Goal: Task Accomplishment & Management: Complete application form

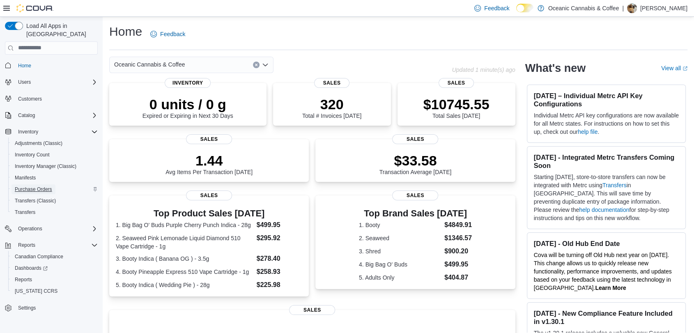
click at [44, 186] on span "Purchase Orders" at bounding box center [33, 189] width 37 height 7
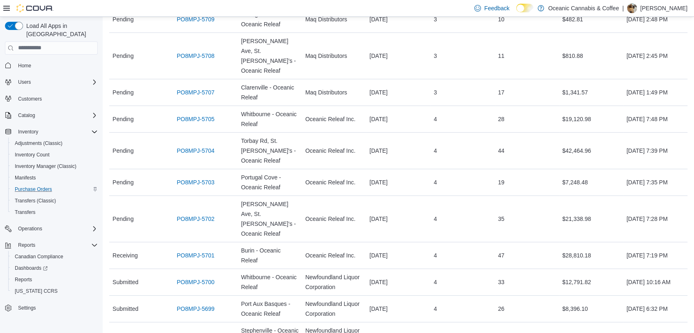
scroll to position [266, 0]
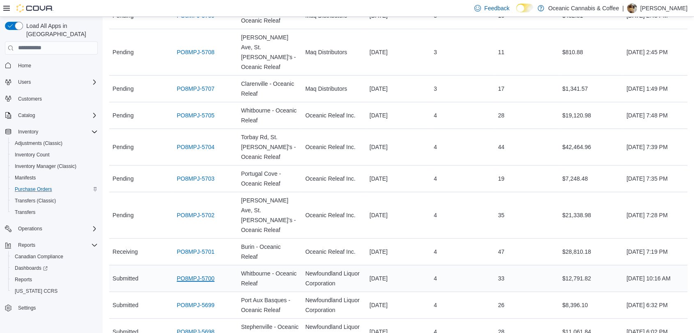
click at [195, 273] on link "PO8MPJ-5700" at bounding box center [196, 278] width 38 height 10
click at [202, 247] on link "PO8MPJ-5701" at bounding box center [196, 252] width 38 height 10
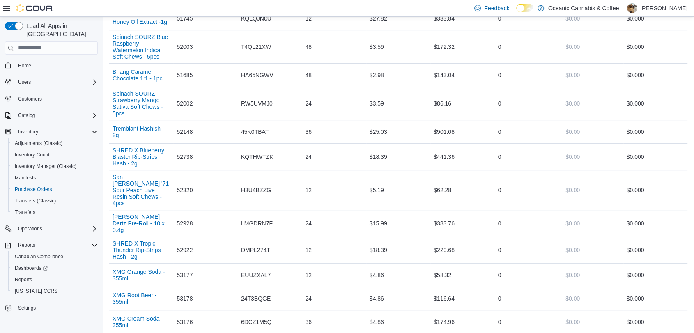
scroll to position [404, 0]
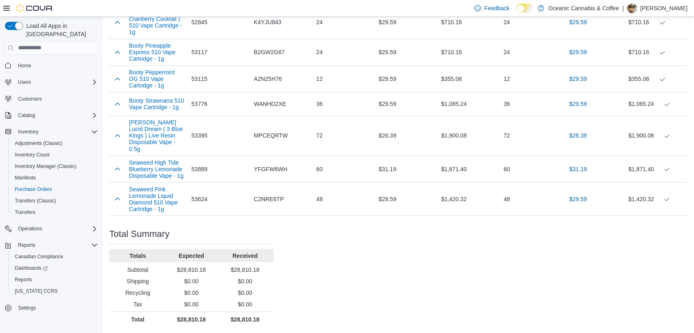
scroll to position [1471, 0]
click at [40, 186] on span "Purchase Orders" at bounding box center [33, 189] width 37 height 7
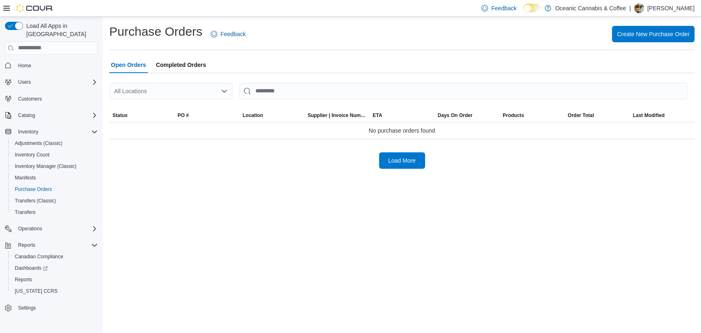
click at [221, 93] on icon "Open list of options" at bounding box center [224, 91] width 7 height 7
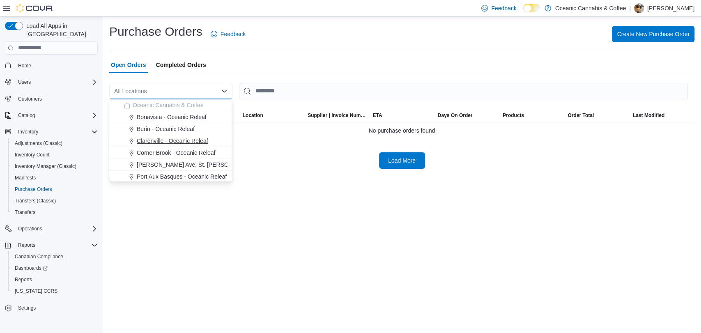
click at [165, 137] on span "Clarenville - Oceanic Releaf" at bounding box center [172, 141] width 71 height 8
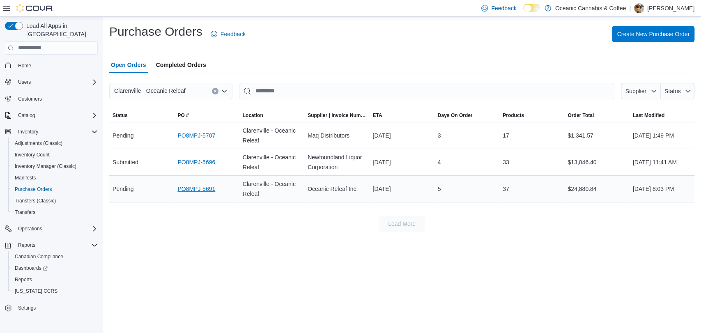
click at [202, 190] on link "PO8MPJ-5691" at bounding box center [196, 189] width 38 height 10
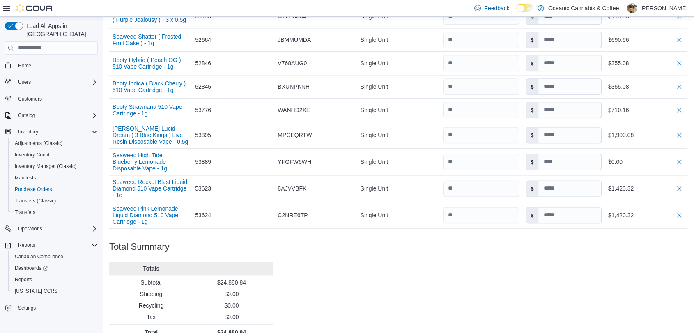
scroll to position [1043, 0]
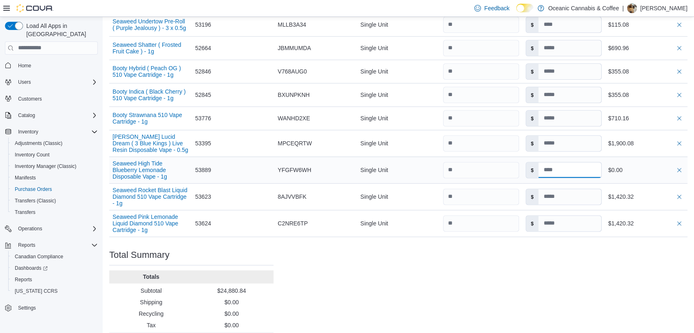
click at [555, 178] on input at bounding box center [569, 170] width 62 height 16
type input "*****"
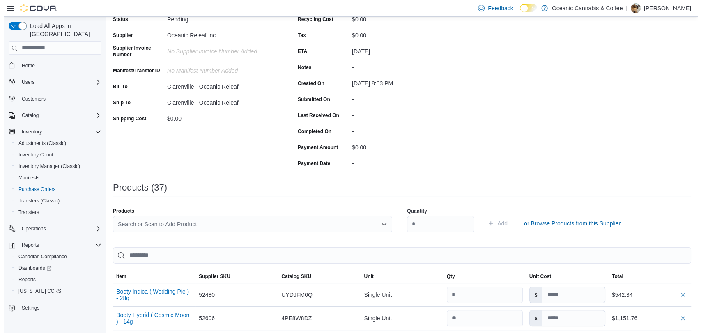
scroll to position [0, 0]
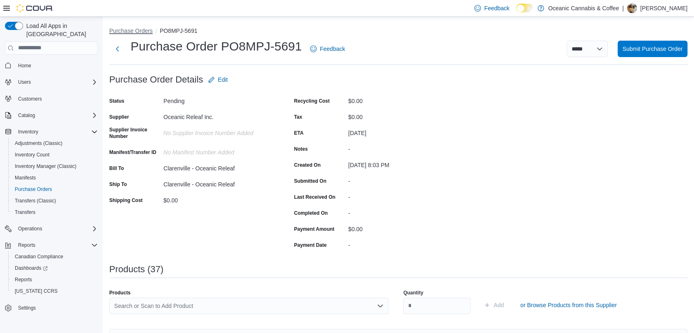
click at [139, 32] on button "Purchase Orders" at bounding box center [131, 31] width 44 height 7
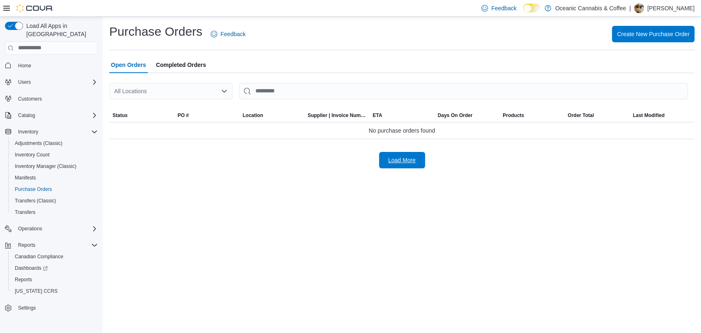
click at [404, 157] on span "Load More" at bounding box center [402, 160] width 28 height 8
click at [623, 32] on span "Create New Purchase Order" at bounding box center [653, 34] width 73 height 8
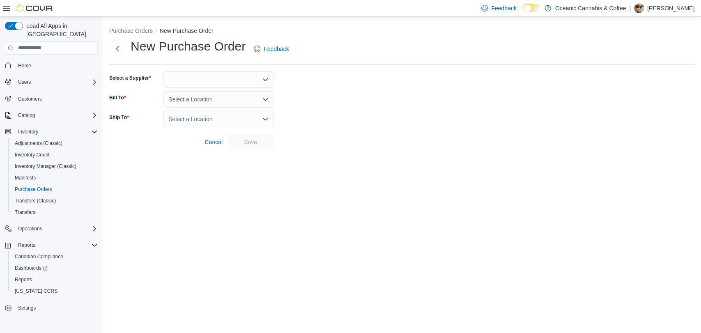
click at [236, 79] on div at bounding box center [218, 79] width 110 height 16
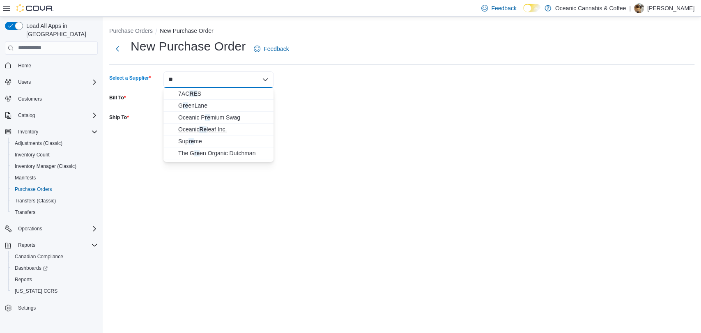
type input "**"
click at [227, 129] on span "Oceanic Re leaf Inc." at bounding box center [223, 129] width 90 height 8
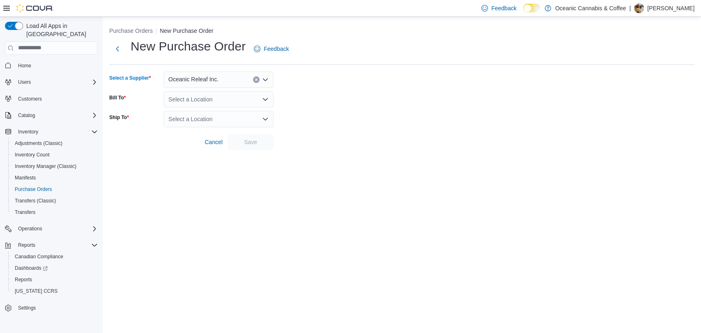
click at [201, 100] on div "Select a Location" at bounding box center [218, 99] width 110 height 16
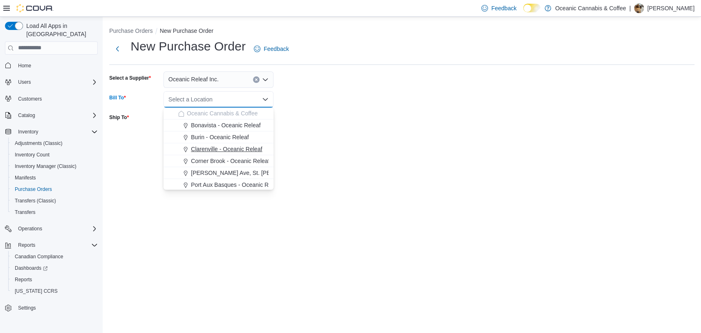
click at [206, 146] on span "Clarenville - Oceanic Releaf" at bounding box center [226, 149] width 71 height 8
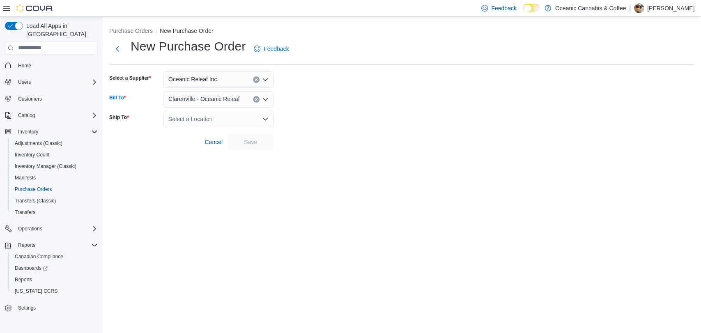
click at [190, 123] on div "Select a Location" at bounding box center [218, 119] width 110 height 16
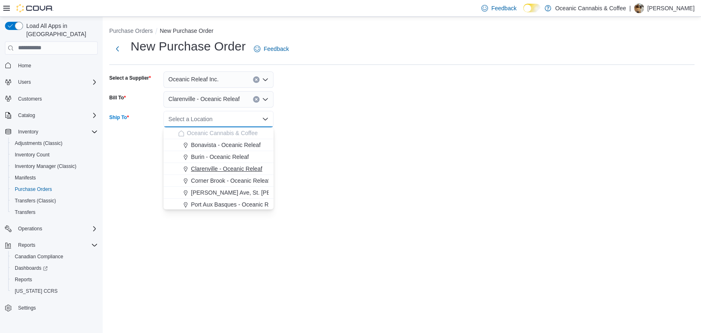
click at [205, 167] on span "Clarenville - Oceanic Releaf" at bounding box center [226, 169] width 71 height 8
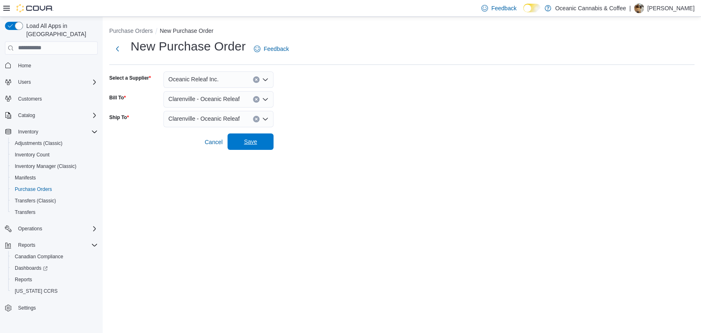
click at [252, 139] on span "Save" at bounding box center [250, 142] width 13 height 8
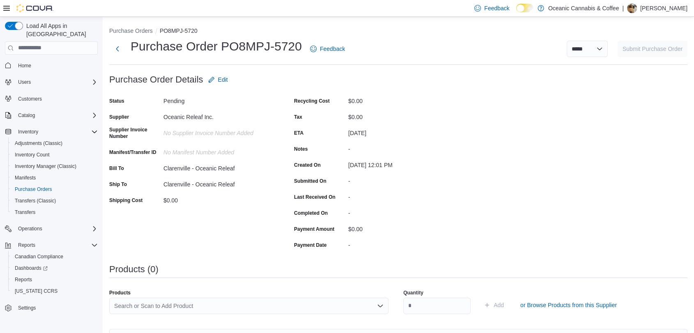
click at [252, 139] on div "No Supplier Invoice Number added" at bounding box center [218, 134] width 110 height 16
click at [207, 305] on div "Search or Scan to Add Product" at bounding box center [248, 306] width 279 height 16
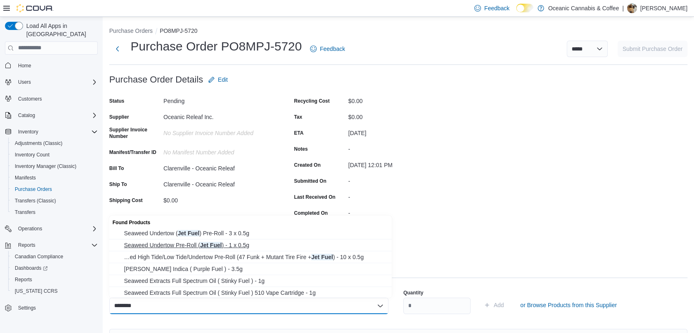
type input "********"
click at [248, 248] on span "Seaweed Undertow Pre-Roll ( Jet Fuel ) - 1 x 0.5g" at bounding box center [255, 245] width 263 height 8
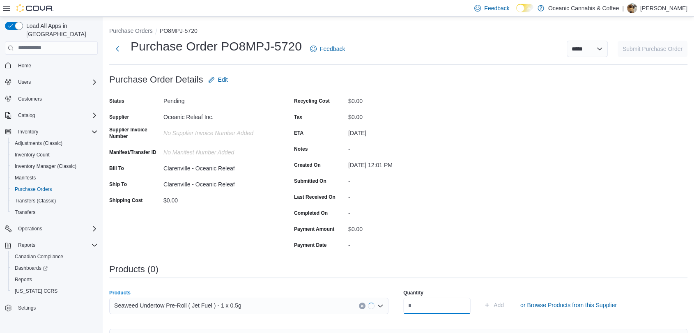
click at [437, 306] on input "number" at bounding box center [436, 306] width 67 height 16
type input "**"
click at [504, 302] on span "Add" at bounding box center [498, 305] width 10 height 8
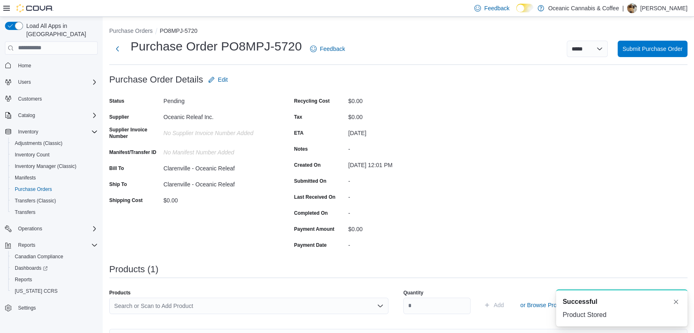
scroll to position [64, 0]
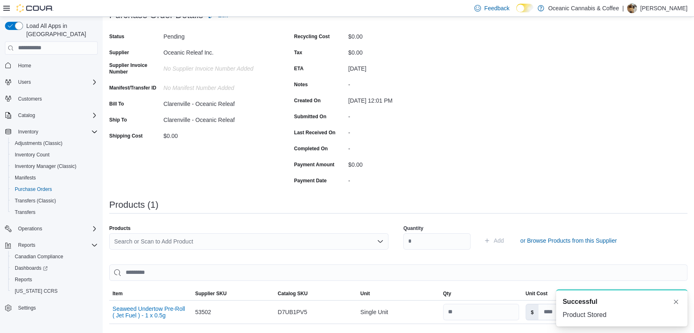
click at [212, 240] on div "Search or Scan to Add Product" at bounding box center [248, 241] width 279 height 16
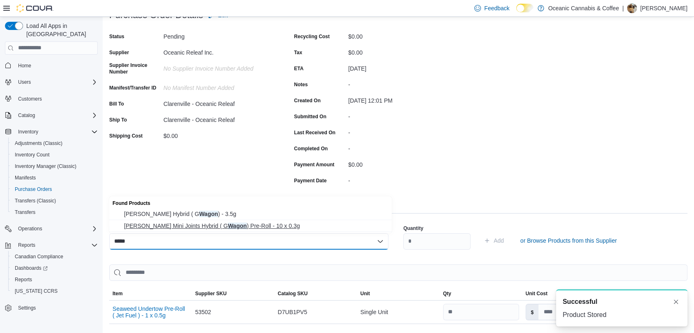
type input "*****"
click at [218, 226] on span "Higgs Mini Joints Hybrid ( G Wagon ) Pre-Roll - 10 x 0.3g" at bounding box center [255, 226] width 263 height 8
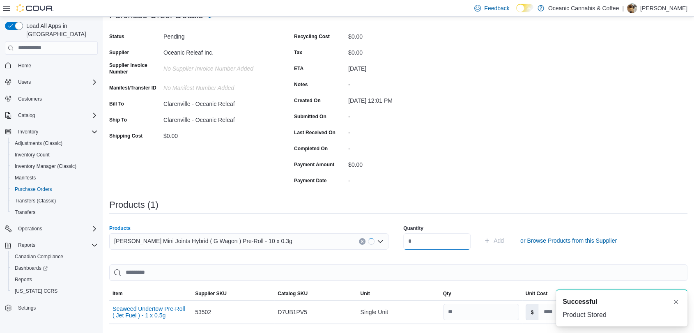
click at [436, 244] on input "number" at bounding box center [436, 241] width 67 height 16
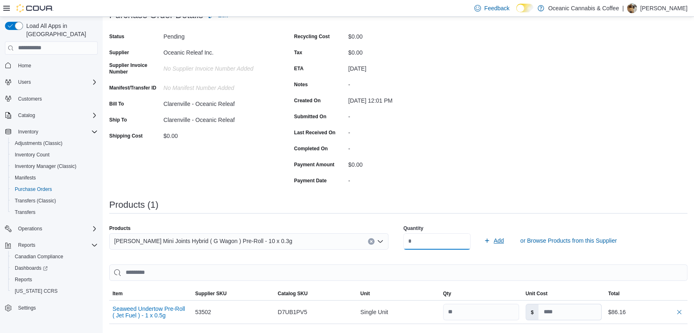
type input "**"
click at [502, 245] on span "Add" at bounding box center [494, 240] width 20 height 16
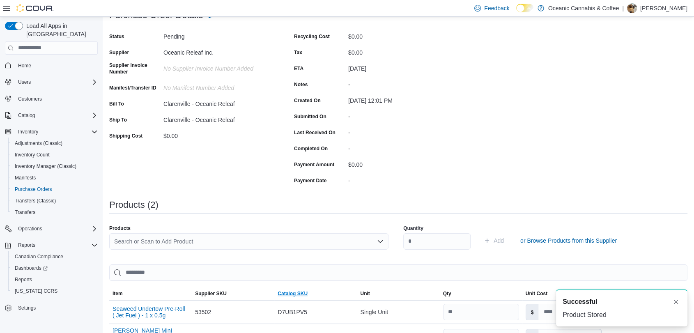
scroll to position [0, 0]
click at [195, 241] on div "Search or Scan to Add Product" at bounding box center [248, 241] width 279 height 16
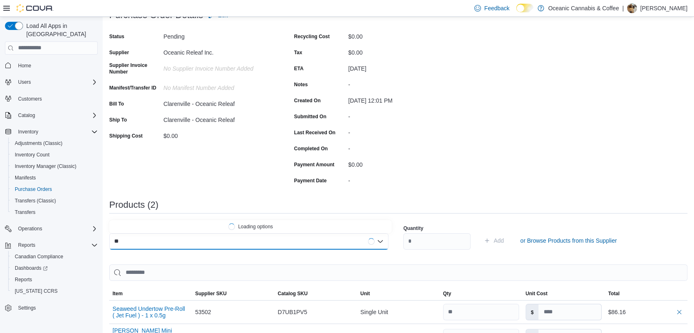
type input "*"
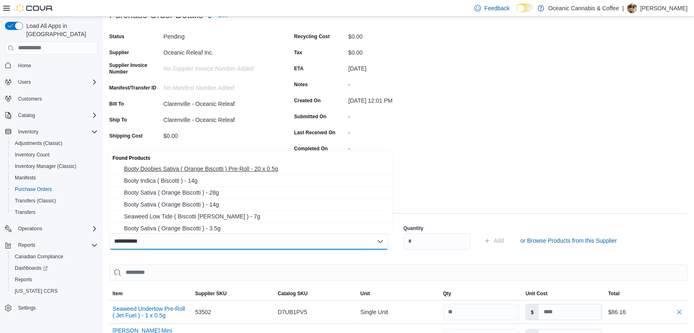
type input "**********"
click at [248, 168] on span "Booty Doobies Sativa ( Orange Biscotti ) Pre-Roll - 20 x 0.5g" at bounding box center [255, 169] width 263 height 8
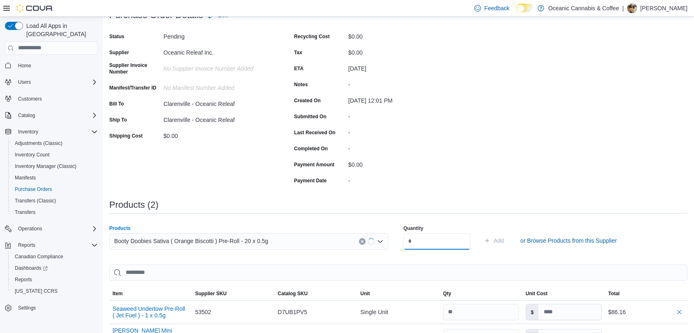
click at [429, 245] on input "number" at bounding box center [436, 241] width 67 height 16
type input "**"
click at [504, 239] on span "Add" at bounding box center [498, 240] width 10 height 8
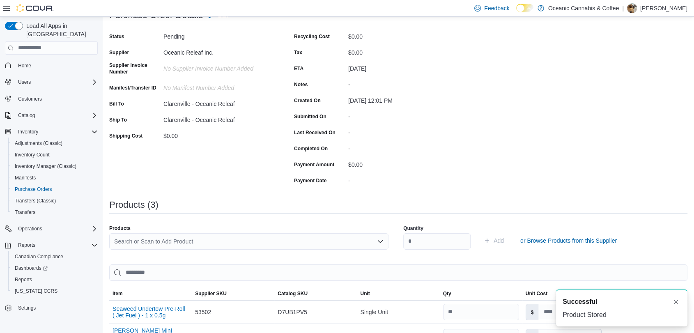
click at [237, 241] on div "Search or Scan to Add Product" at bounding box center [248, 241] width 279 height 16
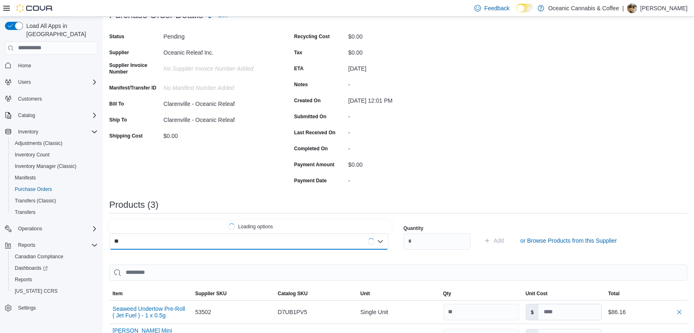
type input "*"
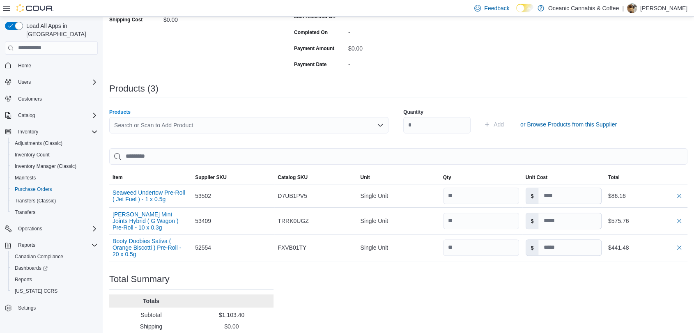
scroll to position [182, 0]
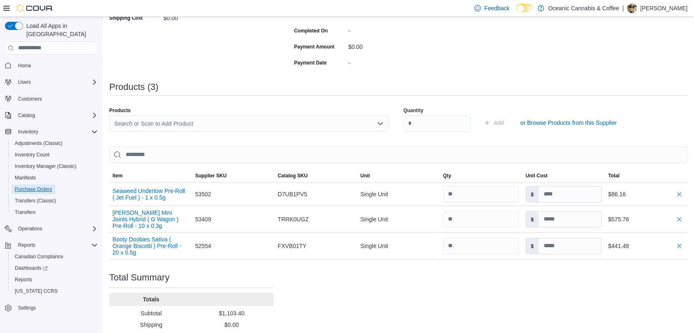
click at [11, 184] on link "Purchase Orders" at bounding box center [33, 189] width 44 height 10
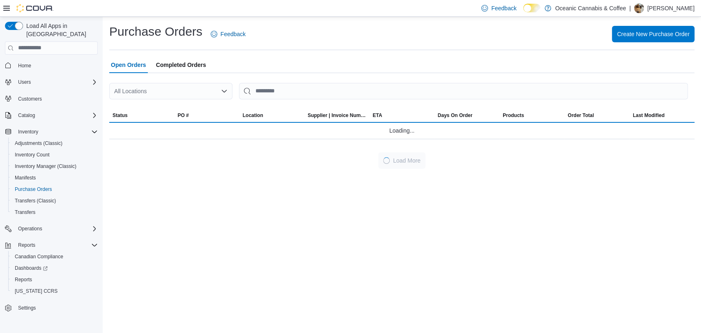
click at [197, 89] on div "All Locations" at bounding box center [170, 91] width 123 height 16
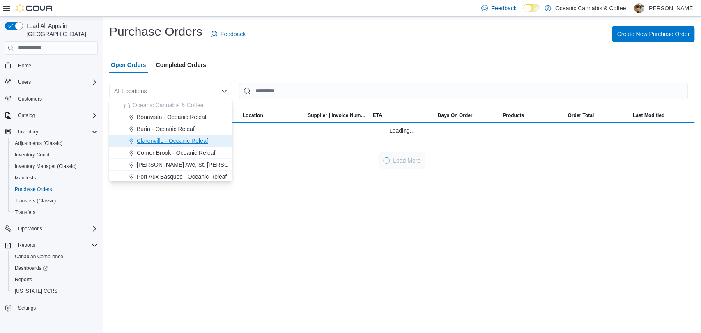
click at [149, 140] on span "Clarenville - Oceanic Releaf" at bounding box center [172, 141] width 71 height 8
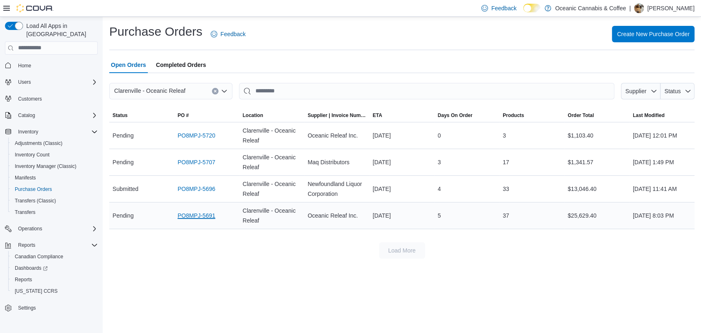
click at [193, 213] on link "PO8MPJ-5691" at bounding box center [196, 216] width 38 height 10
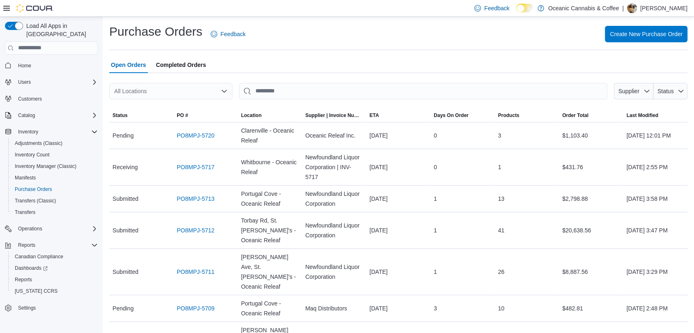
click at [225, 92] on icon "Open list of options" at bounding box center [224, 91] width 7 height 7
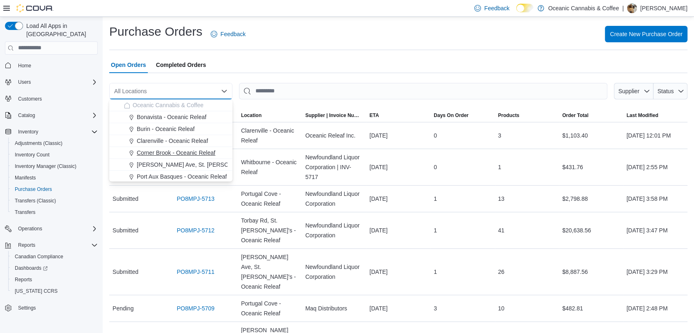
click at [184, 152] on span "Corner Brook - Oceanic Releaf" at bounding box center [176, 153] width 78 height 8
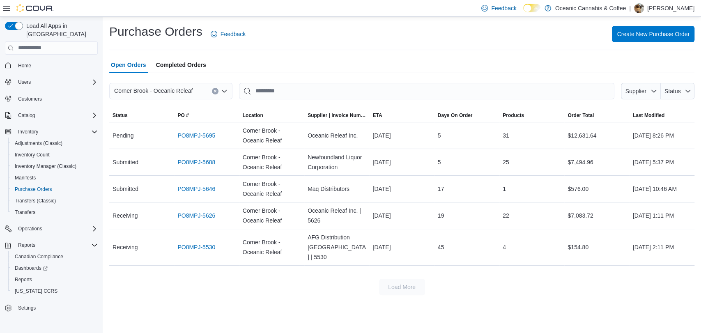
click at [216, 91] on icon "Clear input" at bounding box center [214, 90] width 3 height 3
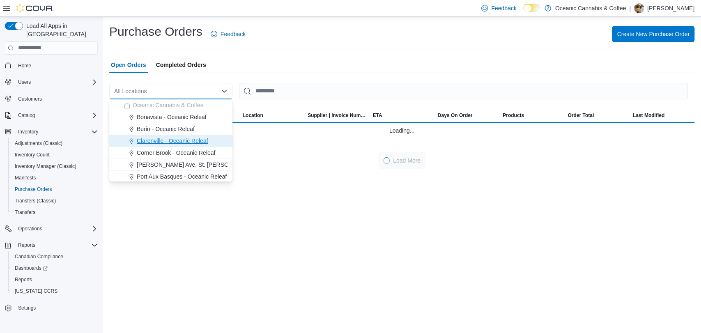
click at [187, 138] on span "Clarenville - Oceanic Releaf" at bounding box center [172, 141] width 71 height 8
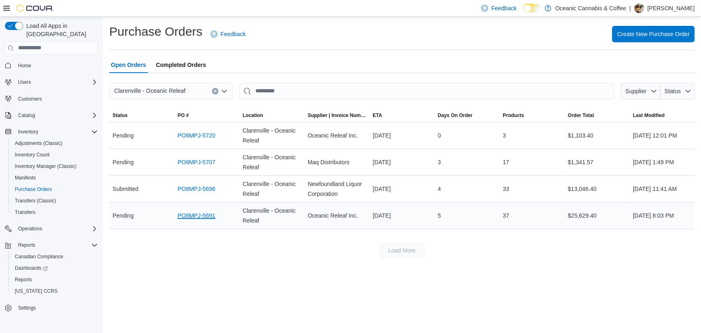
click at [202, 214] on link "PO8MPJ-5691" at bounding box center [196, 216] width 38 height 10
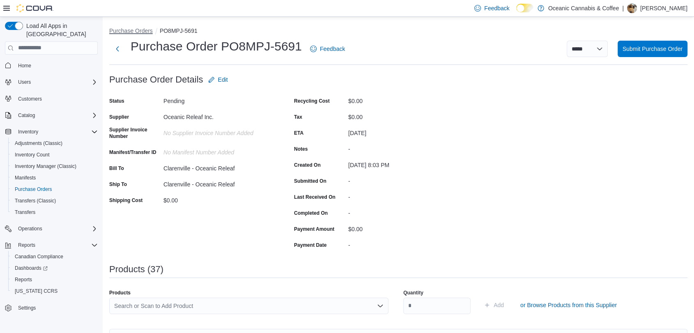
click at [135, 30] on button "Purchase Orders" at bounding box center [131, 31] width 44 height 7
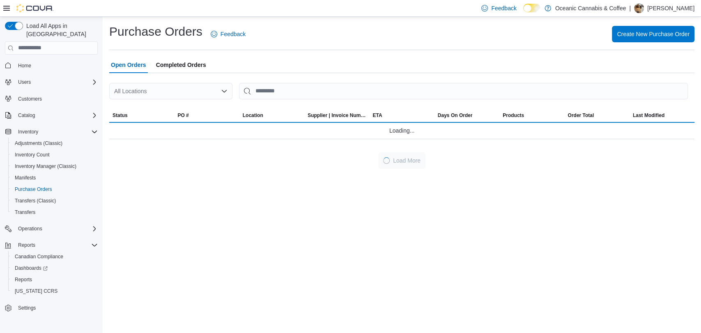
click at [224, 91] on icon "Open list of options" at bounding box center [224, 91] width 7 height 7
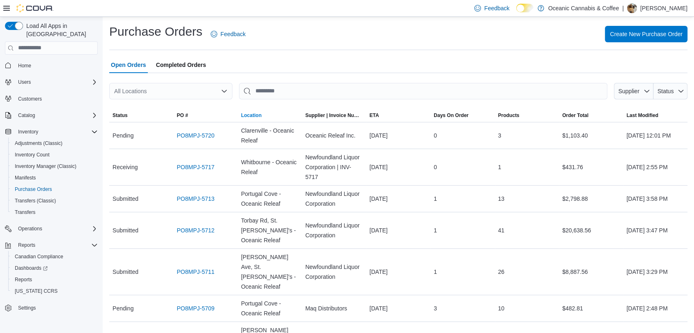
click at [295, 119] on span "Location" at bounding box center [270, 115] width 64 height 13
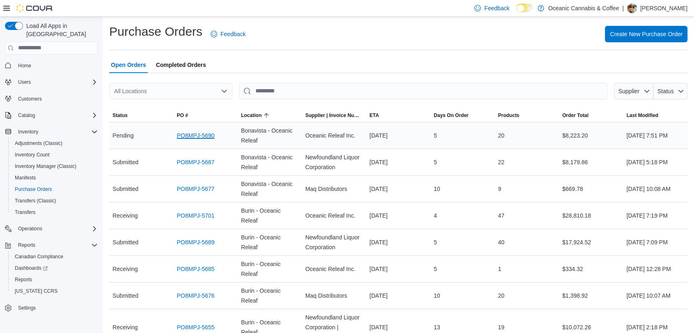
click at [190, 133] on link "PO8MPJ-5690" at bounding box center [196, 136] width 38 height 10
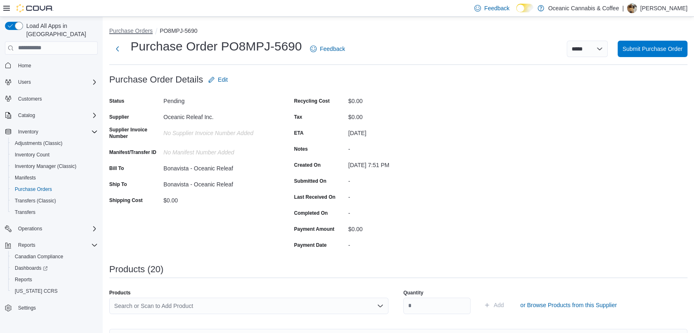
click at [122, 32] on button "Purchase Orders" at bounding box center [131, 31] width 44 height 7
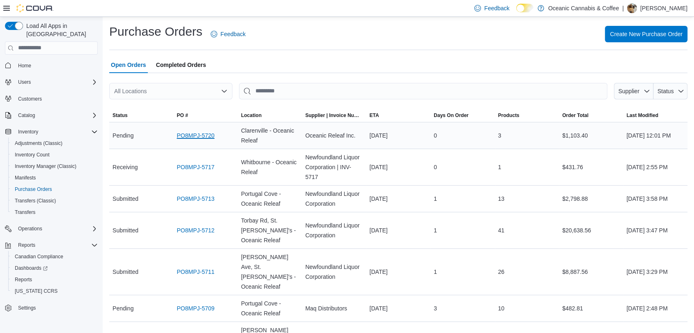
click at [192, 136] on link "PO8MPJ-5720" at bounding box center [196, 136] width 38 height 10
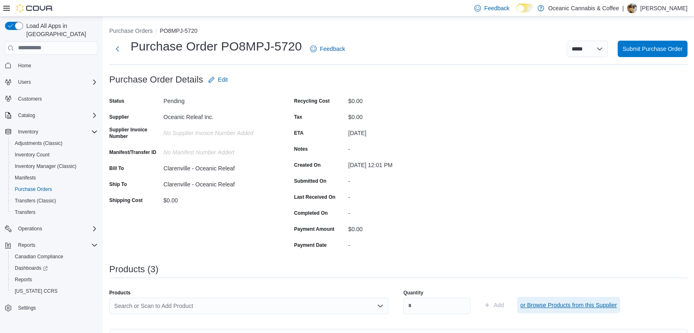
click at [554, 304] on span "or Browse Products from this Supplier" at bounding box center [568, 305] width 96 height 8
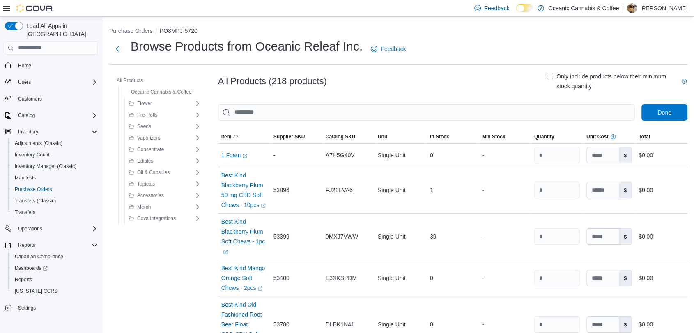
click at [558, 74] on label "Only include products below their minimum stock quantity" at bounding box center [613, 81] width 134 height 20
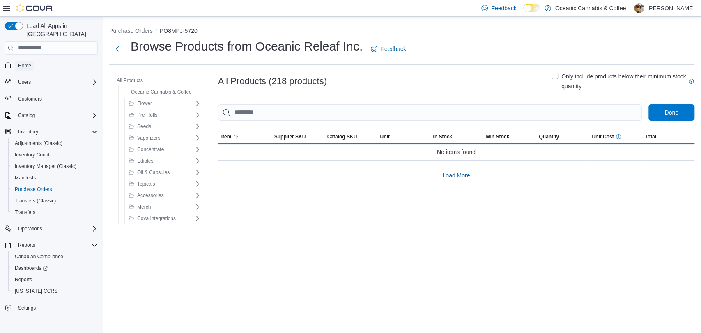
click at [30, 62] on span "Home" at bounding box center [24, 65] width 13 height 7
